Goal: Complete application form

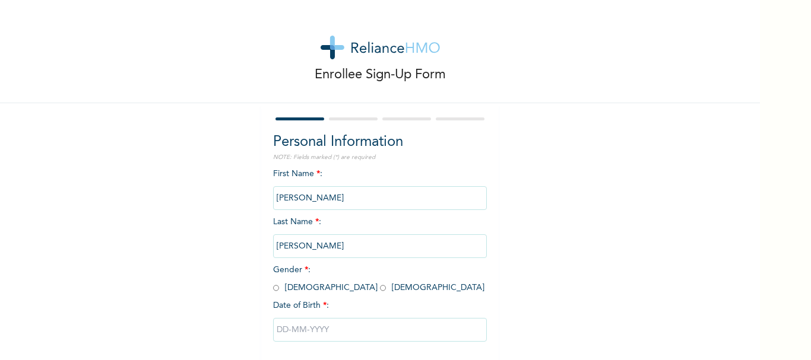
scroll to position [57, 0]
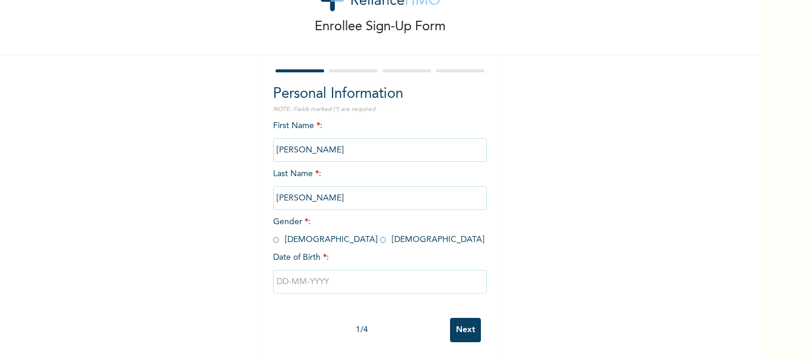
click at [273, 234] on input "radio" at bounding box center [276, 239] width 6 height 11
radio input "true"
click at [278, 272] on input "text" at bounding box center [380, 282] width 214 height 24
select select "8"
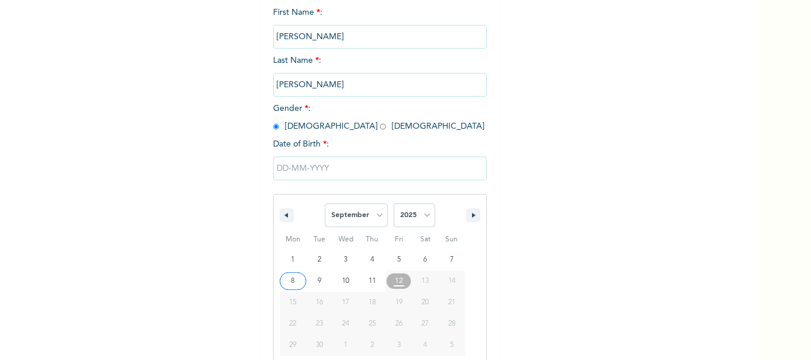
scroll to position [179, 0]
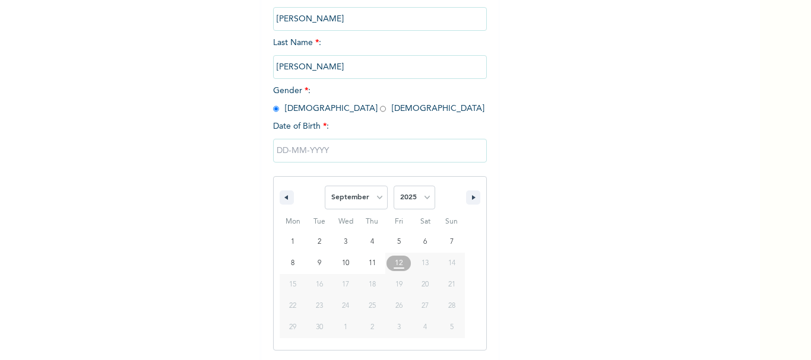
click at [421, 264] on span "13" at bounding box center [424, 263] width 7 height 21
click at [421, 196] on select "2025 2024 2023 2022 2021 2020 2019 2018 2017 2016 2015 2014 2013 2012 2011 2010…" at bounding box center [415, 198] width 42 height 24
select select "1993"
click at [394, 186] on select "2025 2024 2023 2022 2021 2020 2019 2018 2017 2016 2015 2014 2013 2012 2011 2010…" at bounding box center [415, 198] width 42 height 24
click at [375, 193] on select "January February March April May June July August September October November De…" at bounding box center [356, 198] width 63 height 24
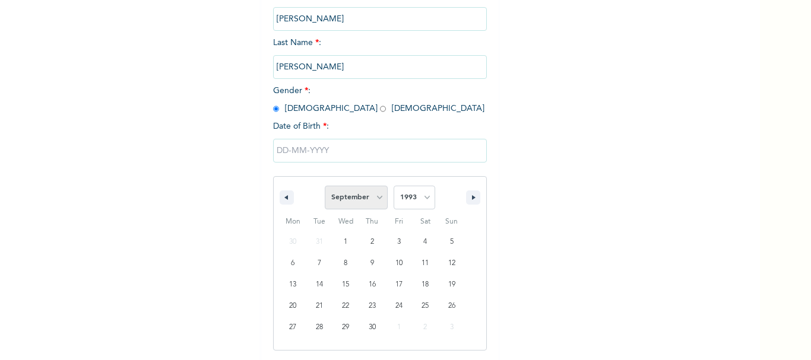
select select "10"
click at [325, 186] on select "January February March April May June July August September October November De…" at bounding box center [356, 198] width 63 height 24
type input "[DATE]"
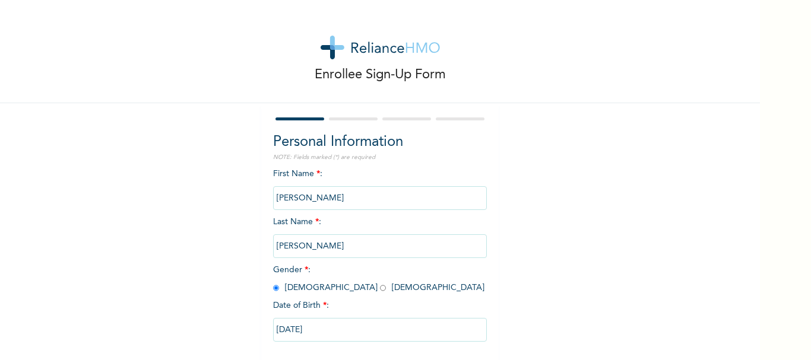
scroll to position [57, 0]
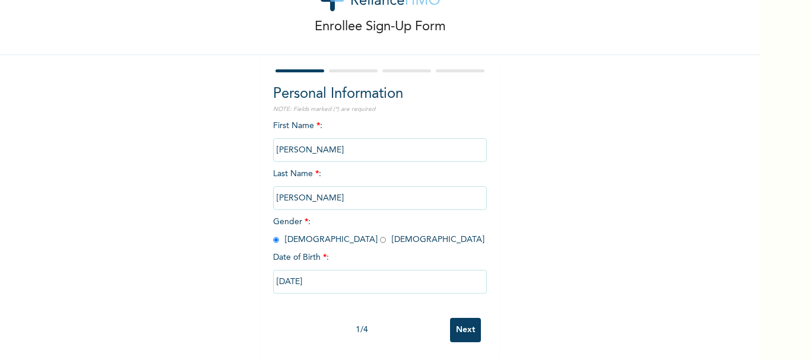
click at [462, 318] on input "Next" at bounding box center [465, 330] width 31 height 24
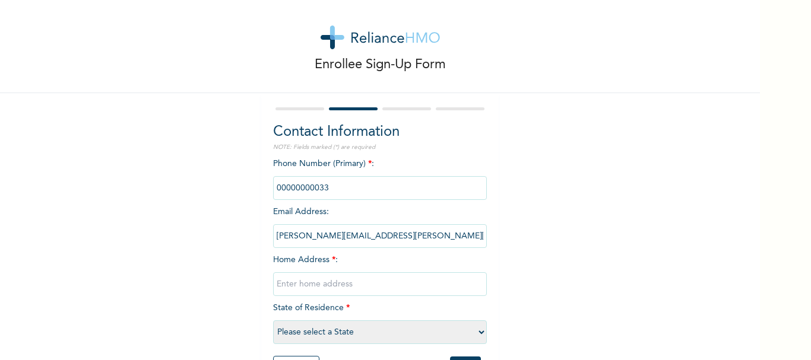
scroll to position [58, 0]
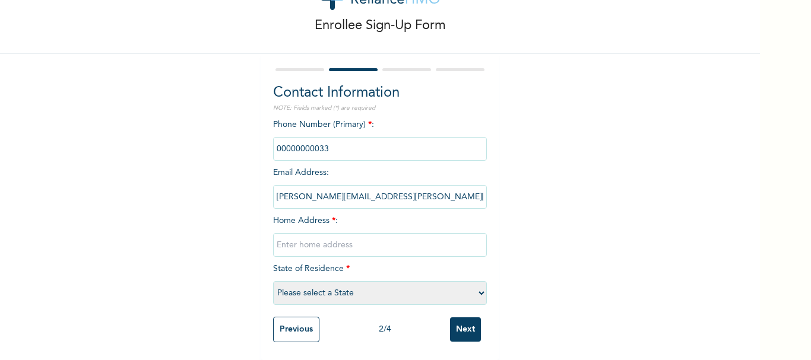
click at [334, 138] on input "phone" at bounding box center [380, 149] width 214 height 24
click at [326, 145] on input "phone" at bounding box center [380, 149] width 214 height 24
click at [326, 144] on input "phone" at bounding box center [380, 149] width 214 height 24
click at [330, 236] on input "text" at bounding box center [380, 245] width 214 height 24
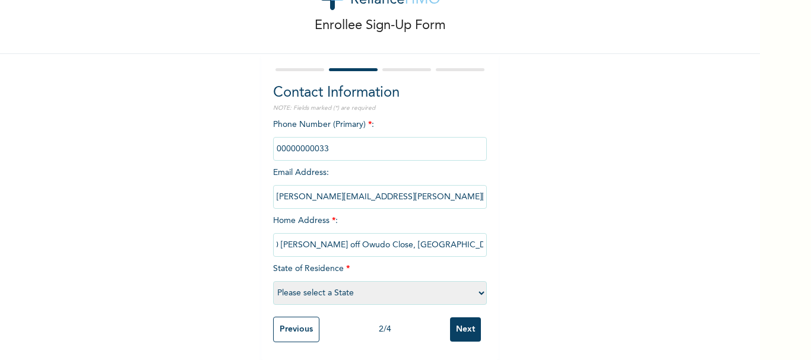
scroll to position [0, 11]
type input "10 [PERSON_NAME] off Owudo Close, [GEOGRAPHIC_DATA], [GEOGRAPHIC_DATA]"
click at [475, 283] on select "Please select a State [PERSON_NAME] (FCT) [PERSON_NAME] Ibom [GEOGRAPHIC_DATA] …" at bounding box center [380, 293] width 214 height 24
click at [477, 281] on select "Please select a State [PERSON_NAME] (FCT) [PERSON_NAME] Ibom [GEOGRAPHIC_DATA] …" at bounding box center [380, 293] width 214 height 24
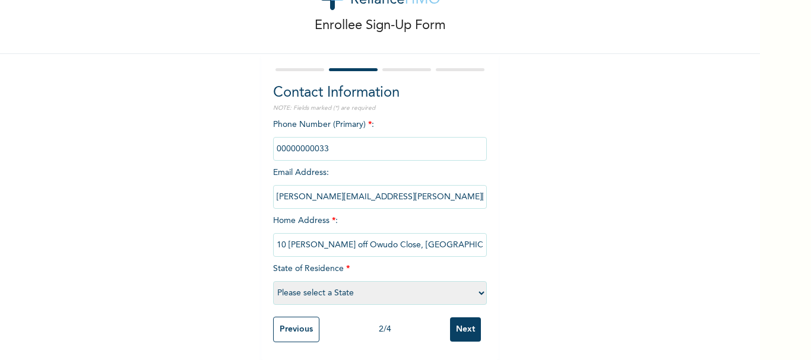
click at [462, 287] on select "Please select a State [PERSON_NAME] (FCT) [PERSON_NAME] Ibom [GEOGRAPHIC_DATA] …" at bounding box center [380, 293] width 214 height 24
click at [360, 283] on select "Please select a State [PERSON_NAME] (FCT) [PERSON_NAME] Ibom [GEOGRAPHIC_DATA] …" at bounding box center [380, 293] width 214 height 24
click at [476, 281] on select "Please select a State [PERSON_NAME] (FCT) [PERSON_NAME] Ibom [GEOGRAPHIC_DATA] …" at bounding box center [380, 293] width 214 height 24
click at [475, 285] on select "Please select a State [PERSON_NAME] (FCT) [PERSON_NAME] Ibom [GEOGRAPHIC_DATA] …" at bounding box center [380, 293] width 214 height 24
click at [475, 283] on select "Please select a State [PERSON_NAME] (FCT) [PERSON_NAME] Ibom [GEOGRAPHIC_DATA] …" at bounding box center [380, 293] width 214 height 24
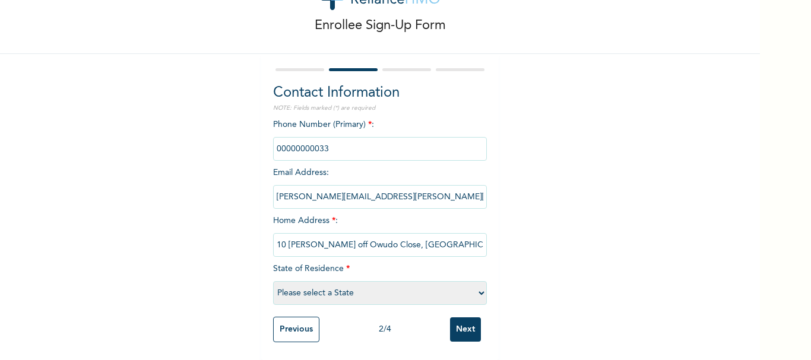
click at [395, 285] on select "Please select a State [PERSON_NAME] (FCT) [PERSON_NAME] Ibom [GEOGRAPHIC_DATA] …" at bounding box center [380, 293] width 214 height 24
select select "33"
click at [273, 281] on select "Please select a State [PERSON_NAME] (FCT) [PERSON_NAME] Ibom [GEOGRAPHIC_DATA] …" at bounding box center [380, 293] width 214 height 24
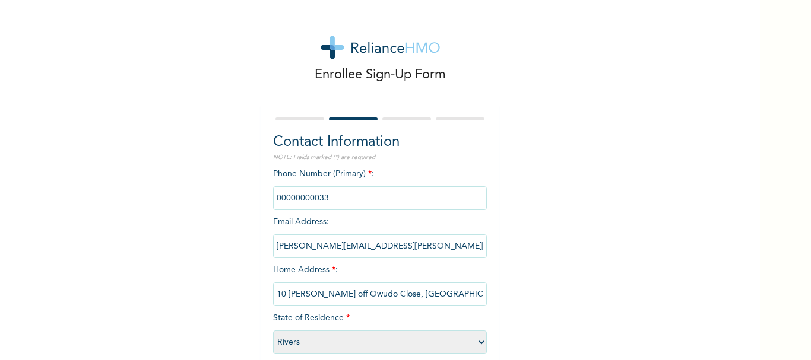
click at [356, 199] on input "phone" at bounding box center [380, 198] width 214 height 24
click at [306, 201] on input "phone" at bounding box center [380, 198] width 214 height 24
click at [356, 198] on input "phone" at bounding box center [380, 198] width 214 height 24
click at [351, 191] on input "phone" at bounding box center [380, 198] width 214 height 24
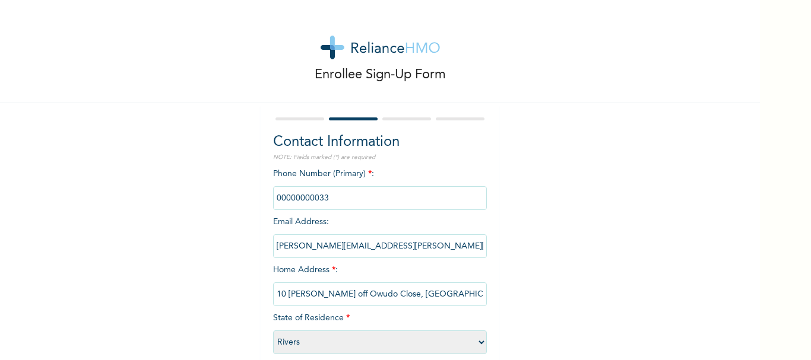
click at [351, 191] on input "phone" at bounding box center [380, 198] width 214 height 24
click at [345, 194] on input "phone" at bounding box center [380, 198] width 214 height 24
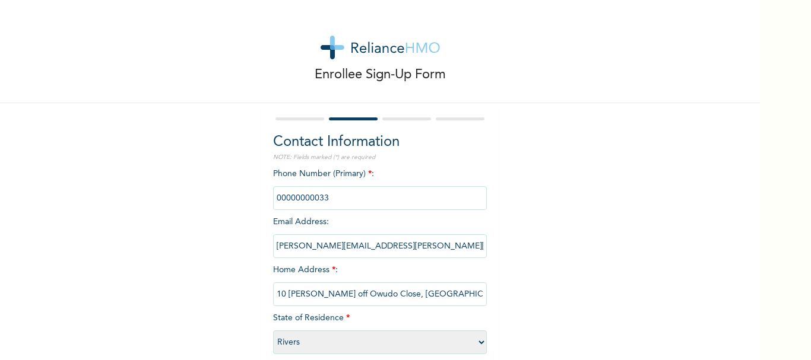
click at [345, 194] on input "phone" at bounding box center [380, 198] width 214 height 24
click at [338, 202] on input "phone" at bounding box center [380, 198] width 214 height 24
drag, startPoint x: 338, startPoint y: 202, endPoint x: 307, endPoint y: 198, distance: 31.1
click at [307, 198] on input "phone" at bounding box center [380, 198] width 214 height 24
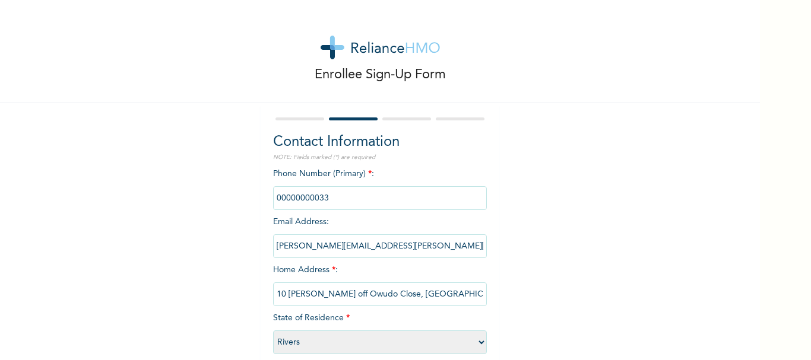
click at [307, 198] on input "phone" at bounding box center [380, 198] width 214 height 24
click at [352, 232] on div "Phone Number (Primary) * : Email Address : [PERSON_NAME][EMAIL_ADDRESS][PERSON_…" at bounding box center [380, 264] width 214 height 192
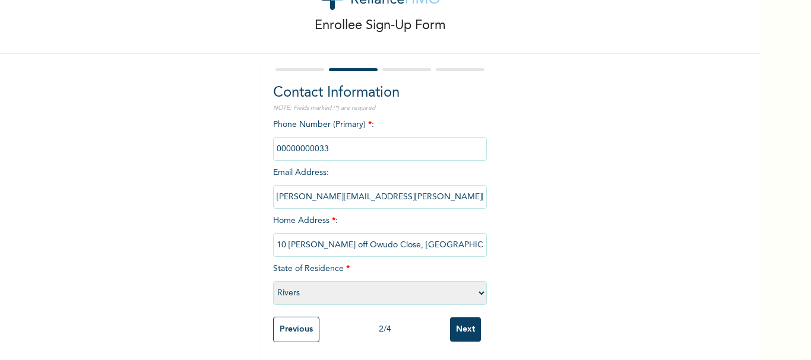
scroll to position [58, 0]
click at [464, 318] on input "Next" at bounding box center [465, 330] width 31 height 24
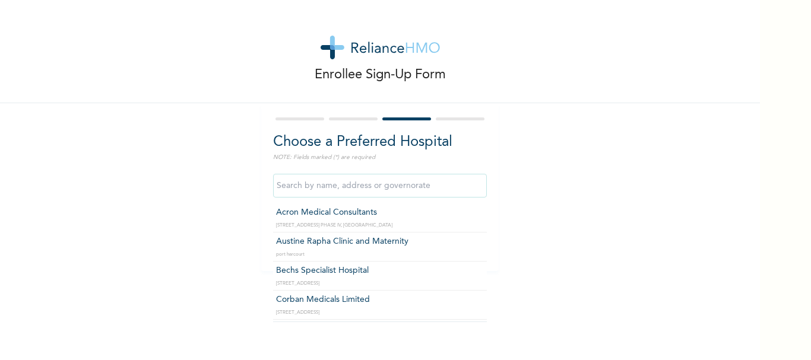
click at [379, 183] on input "text" at bounding box center [380, 186] width 214 height 24
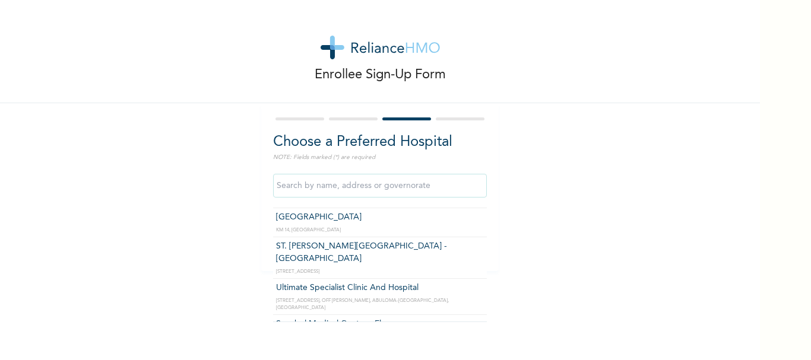
scroll to position [557, 0]
type input "ST. [PERSON_NAME][GEOGRAPHIC_DATA] -[GEOGRAPHIC_DATA]"
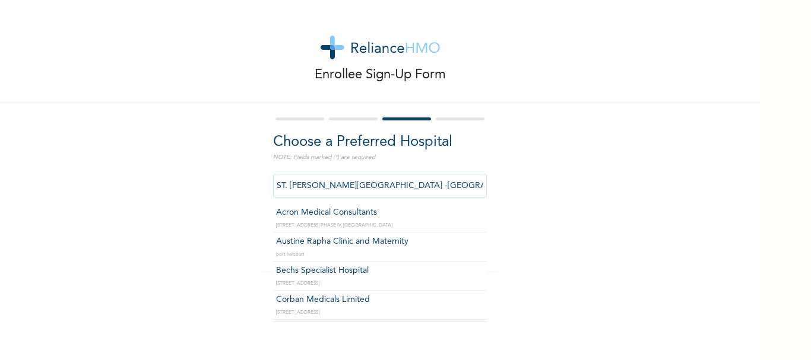
click at [427, 187] on input "ST. [PERSON_NAME][GEOGRAPHIC_DATA] -[GEOGRAPHIC_DATA]" at bounding box center [380, 186] width 214 height 24
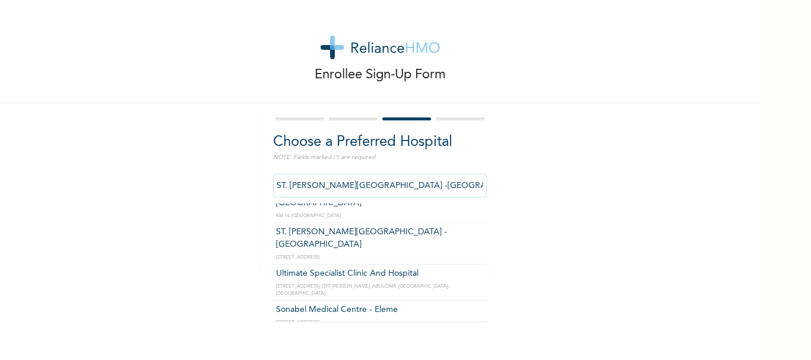
scroll to position [567, 0]
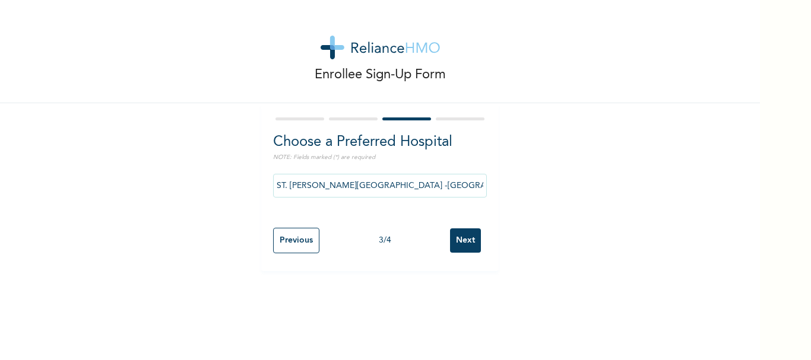
click at [459, 238] on input "Next" at bounding box center [465, 241] width 31 height 24
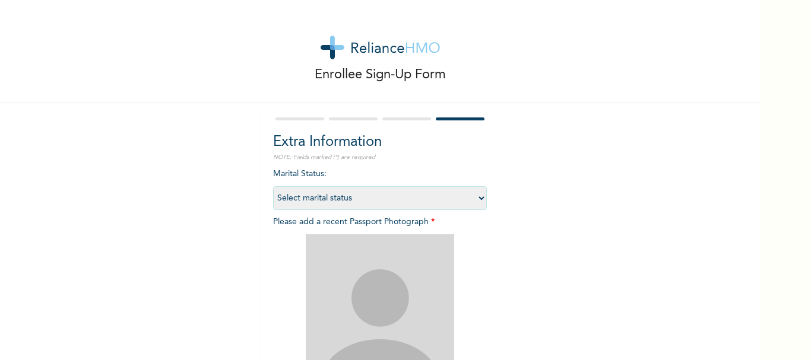
click at [473, 196] on select "Select marital status [DEMOGRAPHIC_DATA] Married [DEMOGRAPHIC_DATA] Widow/[DEMO…" at bounding box center [380, 198] width 214 height 24
select select "1"
click at [273, 186] on select "Select marital status [DEMOGRAPHIC_DATA] Married [DEMOGRAPHIC_DATA] Widow/[DEMO…" at bounding box center [380, 198] width 214 height 24
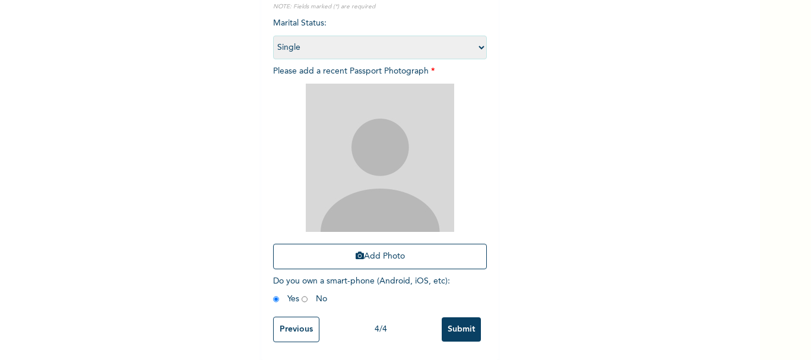
scroll to position [142, 0]
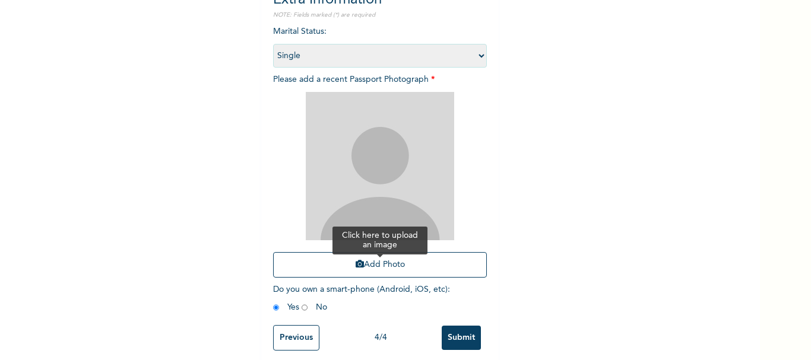
click at [364, 263] on button "Add Photo" at bounding box center [380, 265] width 214 height 26
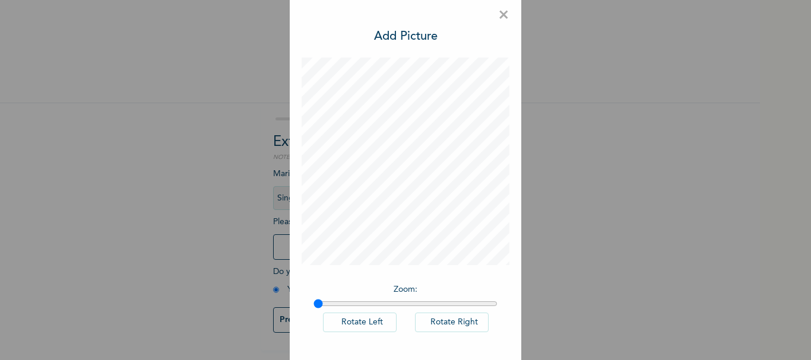
scroll to position [9, 0]
type input "1"
click at [313, 302] on input "range" at bounding box center [405, 303] width 184 height 9
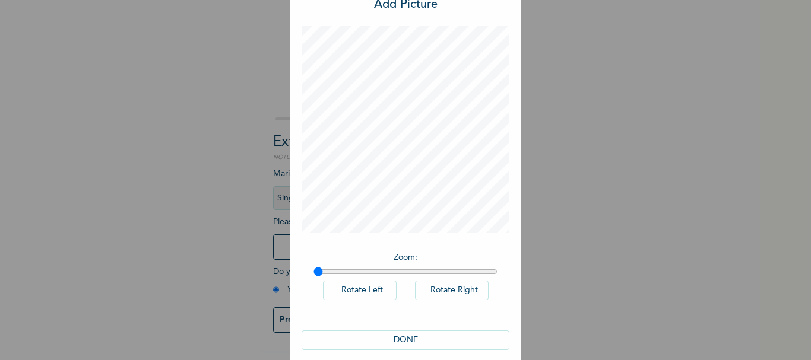
scroll to position [54, 0]
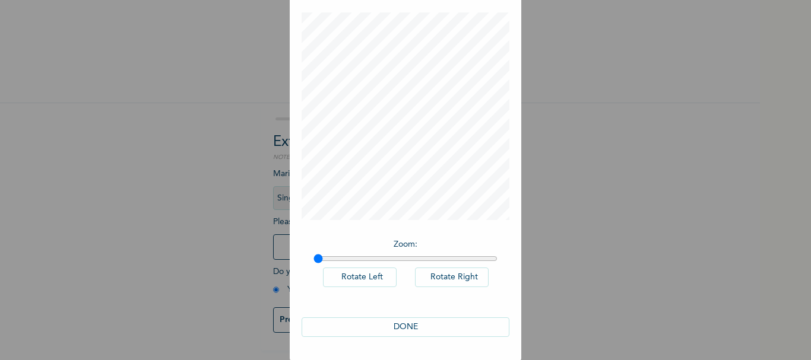
click at [399, 327] on button "DONE" at bounding box center [406, 328] width 208 height 20
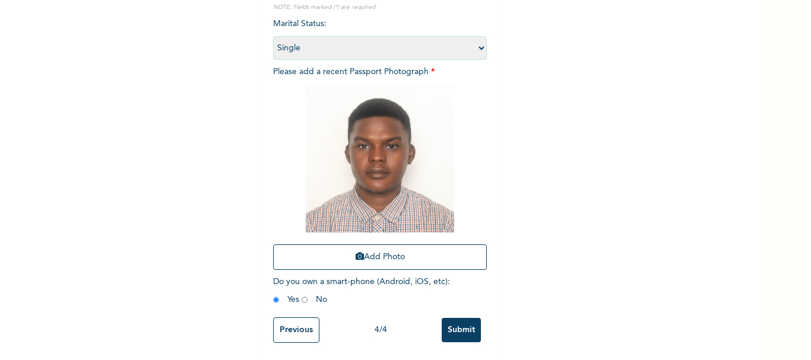
scroll to position [160, 0]
click at [451, 321] on input "Submit" at bounding box center [461, 330] width 39 height 24
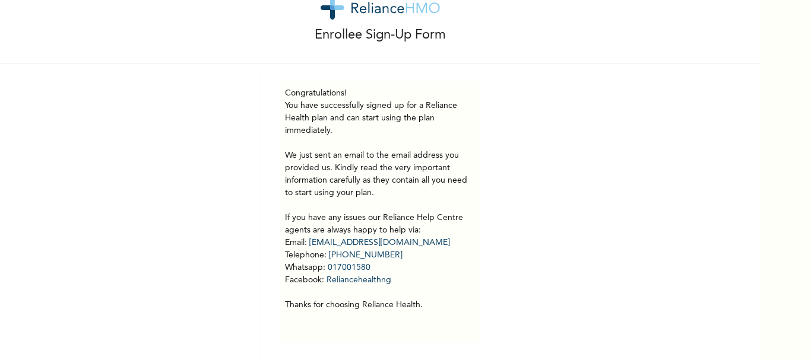
scroll to position [0, 0]
